Goal: Information Seeking & Learning: Understand process/instructions

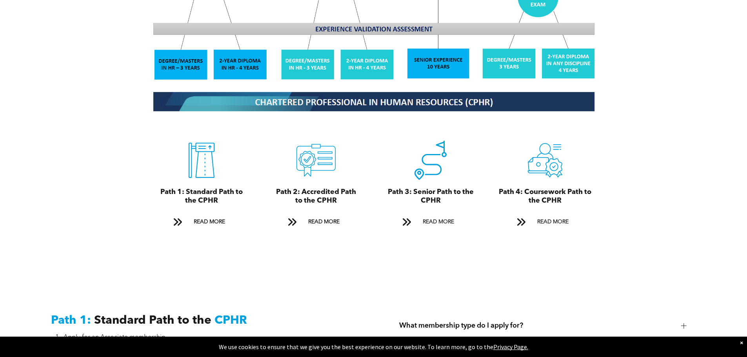
scroll to position [863, 0]
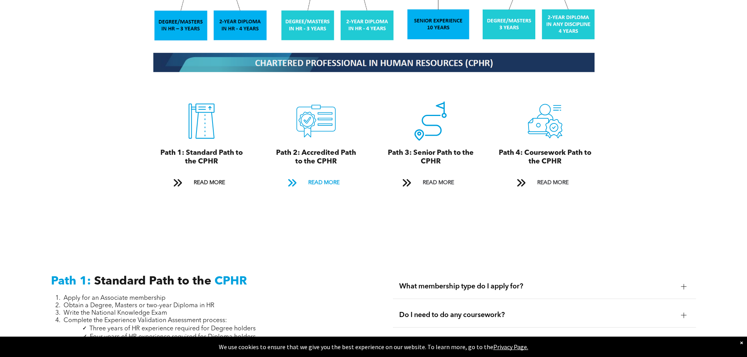
click at [314, 176] on span "READ MORE" at bounding box center [324, 183] width 37 height 15
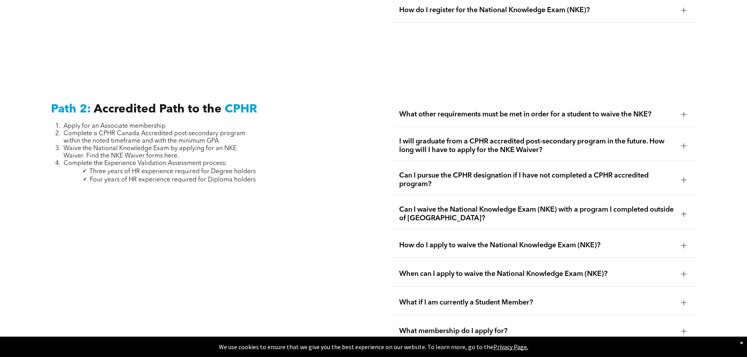
scroll to position [1243, 0]
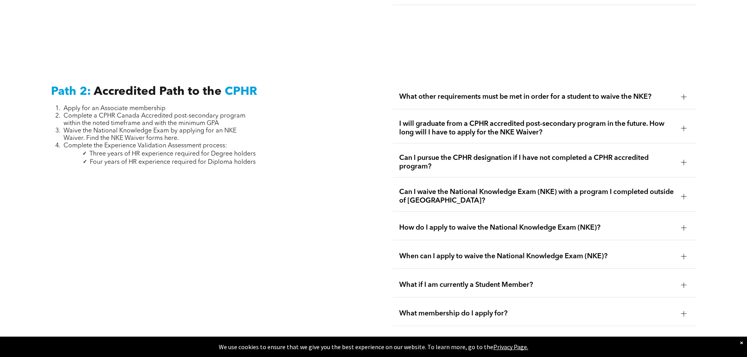
click at [409, 124] on span "I will graduate from a CPHR accredited post-secondary program in the future. Ho…" at bounding box center [537, 128] width 276 height 17
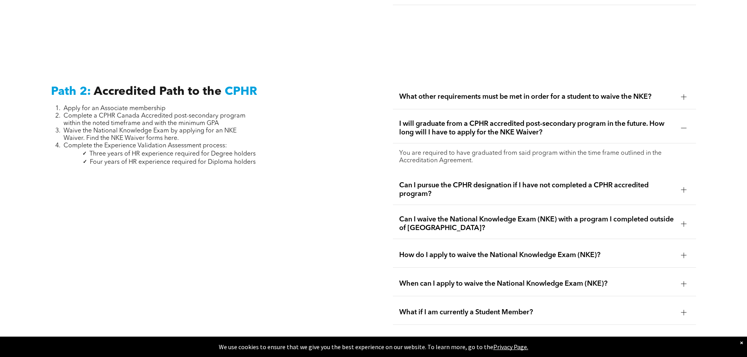
click at [408, 122] on span "I will graduate from a CPHR accredited post-secondary program in the future. Ho…" at bounding box center [537, 128] width 276 height 17
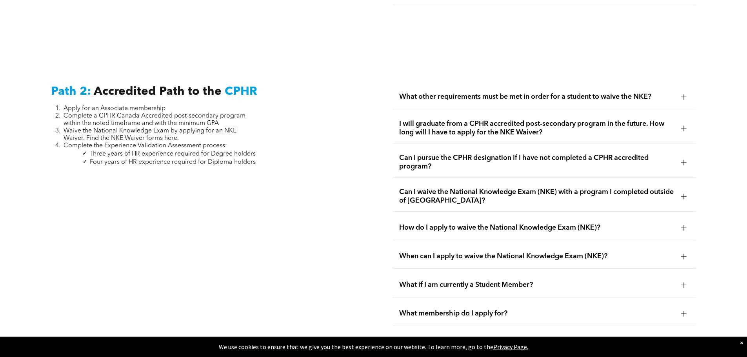
click at [427, 188] on span "Can I waive the National Knowledge Exam (NKE) with a program I completed outsid…" at bounding box center [537, 196] width 276 height 17
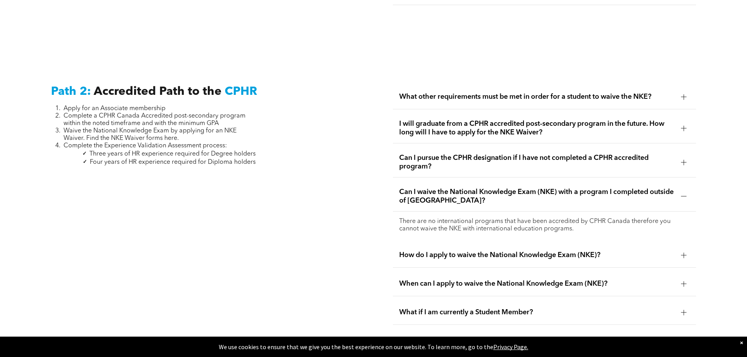
click at [427, 188] on span "Can I waive the National Knowledge Exam (NKE) with a program I completed outsid…" at bounding box center [537, 196] width 276 height 17
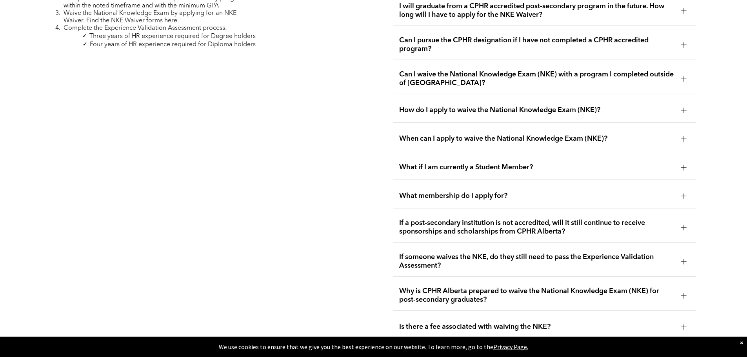
scroll to position [1400, 0]
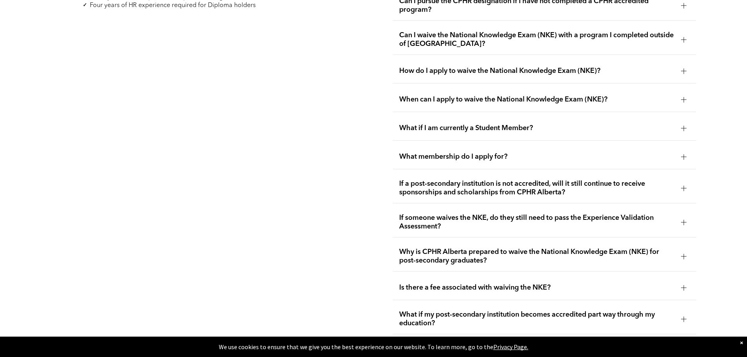
click at [414, 153] on span "What membership do I apply for?" at bounding box center [537, 157] width 276 height 9
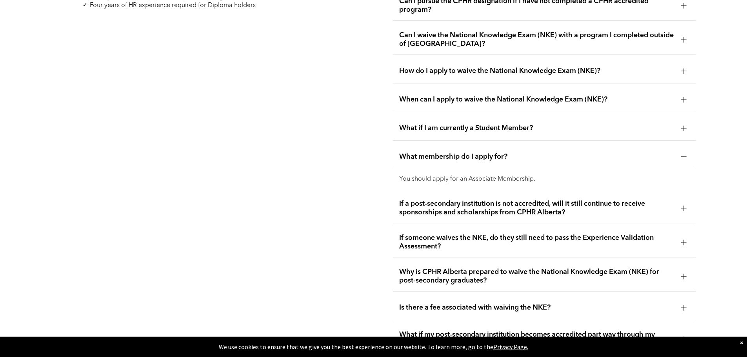
click at [414, 153] on span "What membership do I apply for?" at bounding box center [537, 157] width 276 height 9
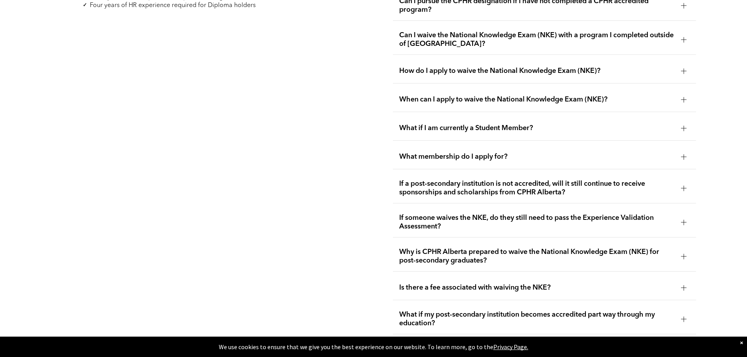
click at [422, 124] on span "What if I am currently a Student Member?" at bounding box center [537, 128] width 276 height 9
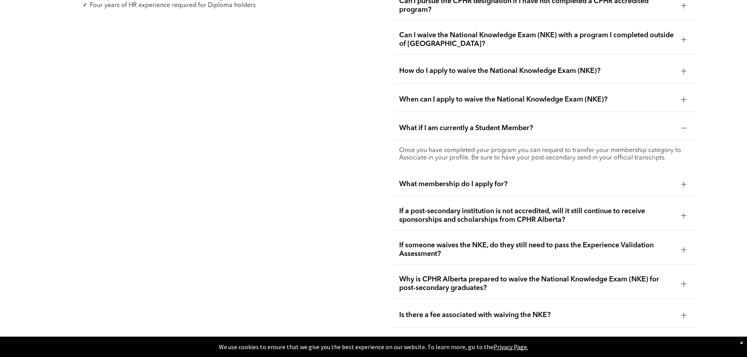
click at [422, 124] on span "What if I am currently a Student Member?" at bounding box center [537, 128] width 276 height 9
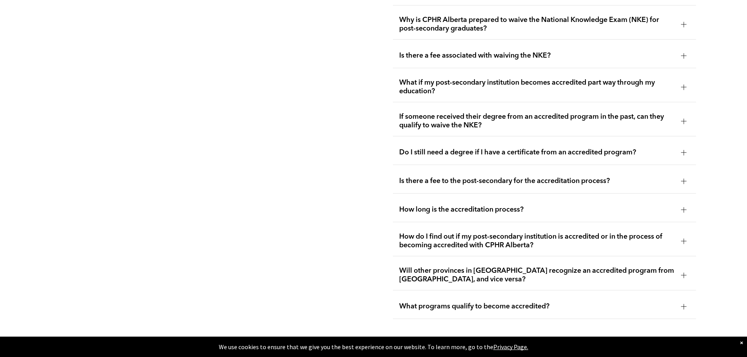
scroll to position [1635, 0]
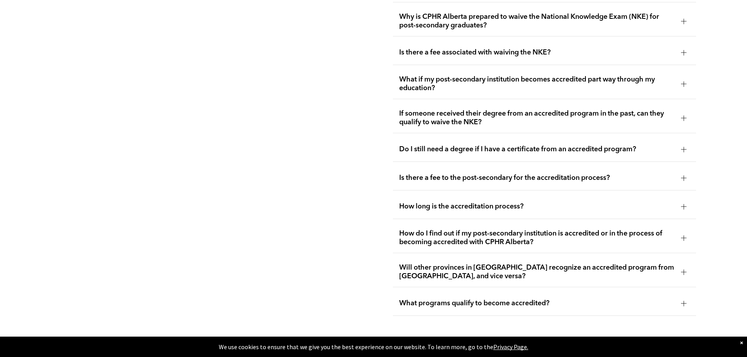
click at [421, 174] on span "Is there a fee to the post-secondary for the accreditation process?" at bounding box center [537, 178] width 276 height 9
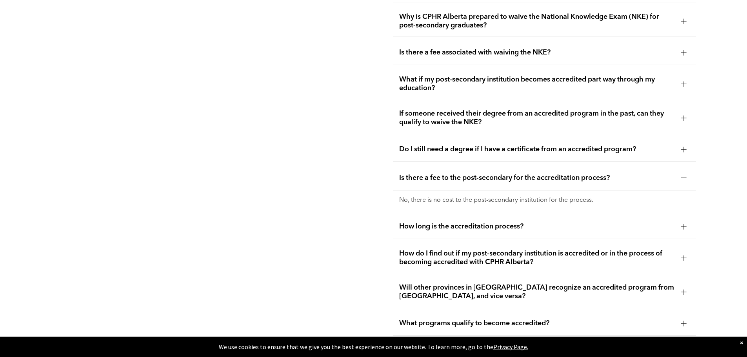
click at [421, 174] on span "Is there a fee to the post-secondary for the accreditation process?" at bounding box center [537, 178] width 276 height 9
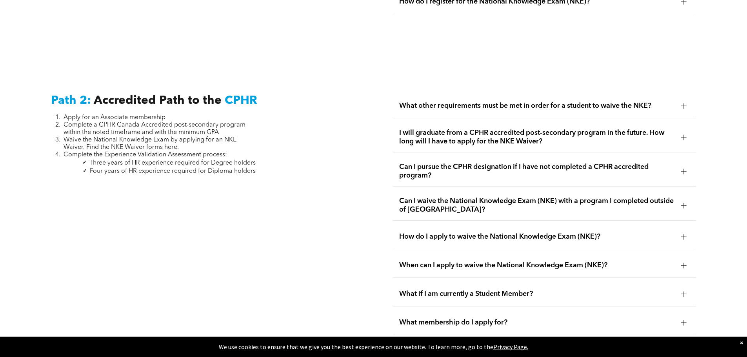
scroll to position [1243, 0]
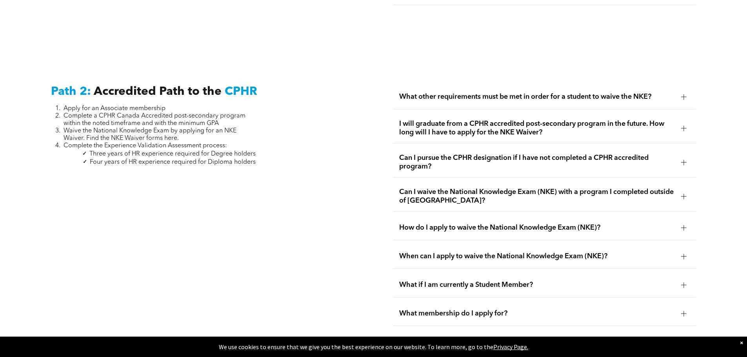
click at [144, 128] on span "Waive the National Knowledge Exam by applying for an NKE Waiver. Find the NKE W…" at bounding box center [150, 135] width 173 height 14
click at [145, 130] on span "Waive the National Knowledge Exam by applying for an NKE Waiver. Find the NKE W…" at bounding box center [150, 135] width 173 height 14
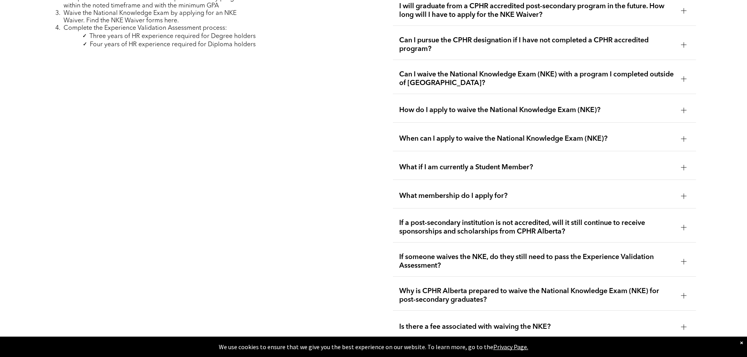
scroll to position [1282, 0]
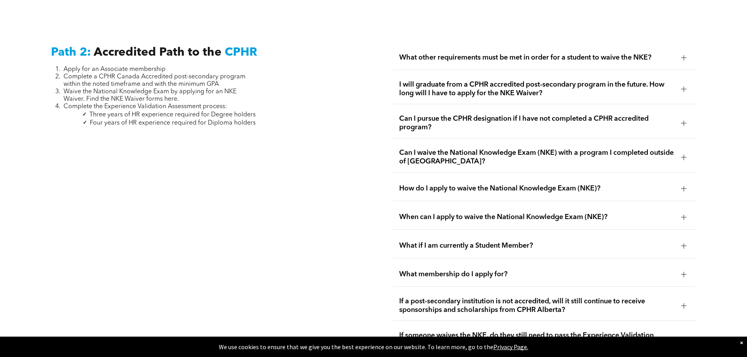
click at [508, 53] on span "What other requirements must be met in order for a student to waive the NKE?" at bounding box center [537, 57] width 276 height 9
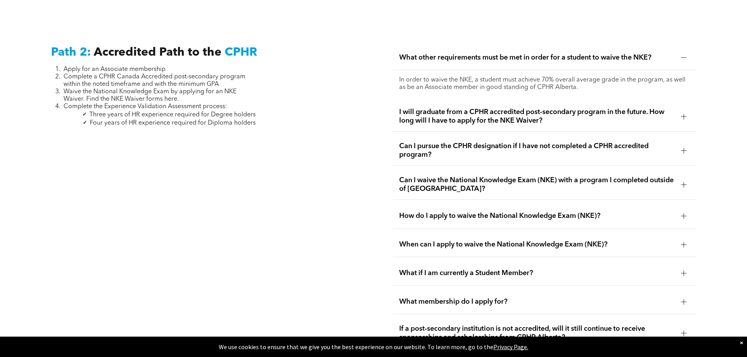
click at [411, 46] on div "What other requirements must be met in order for a student to waive the NKE?" at bounding box center [544, 58] width 303 height 25
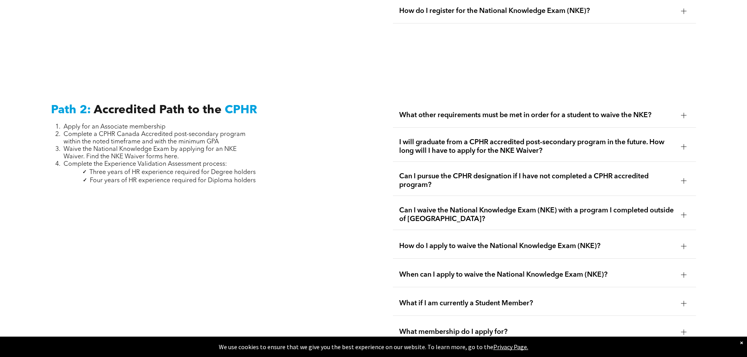
scroll to position [1165, 0]
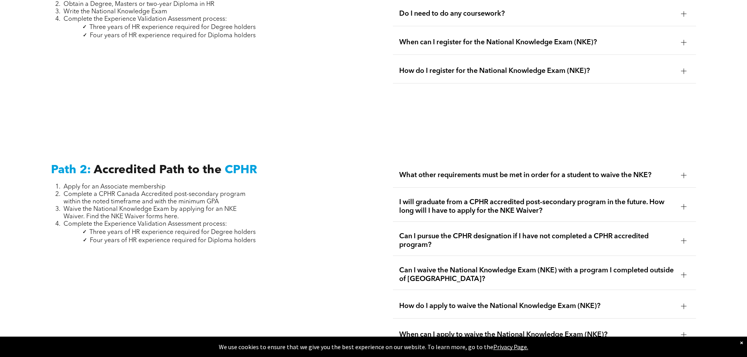
click at [239, 164] on span "CPHR" at bounding box center [241, 170] width 33 height 12
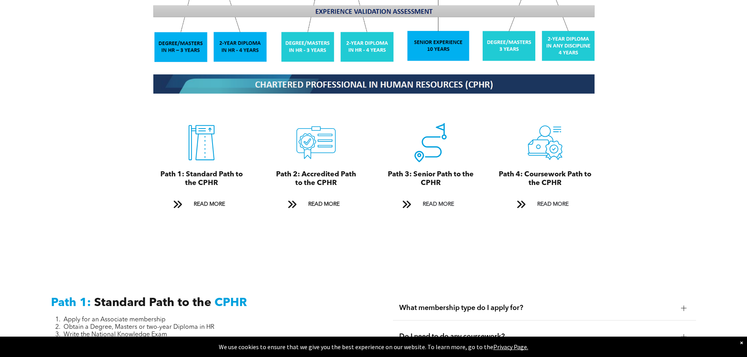
scroll to position [902, 0]
